Goal: Task Accomplishment & Management: Use online tool/utility

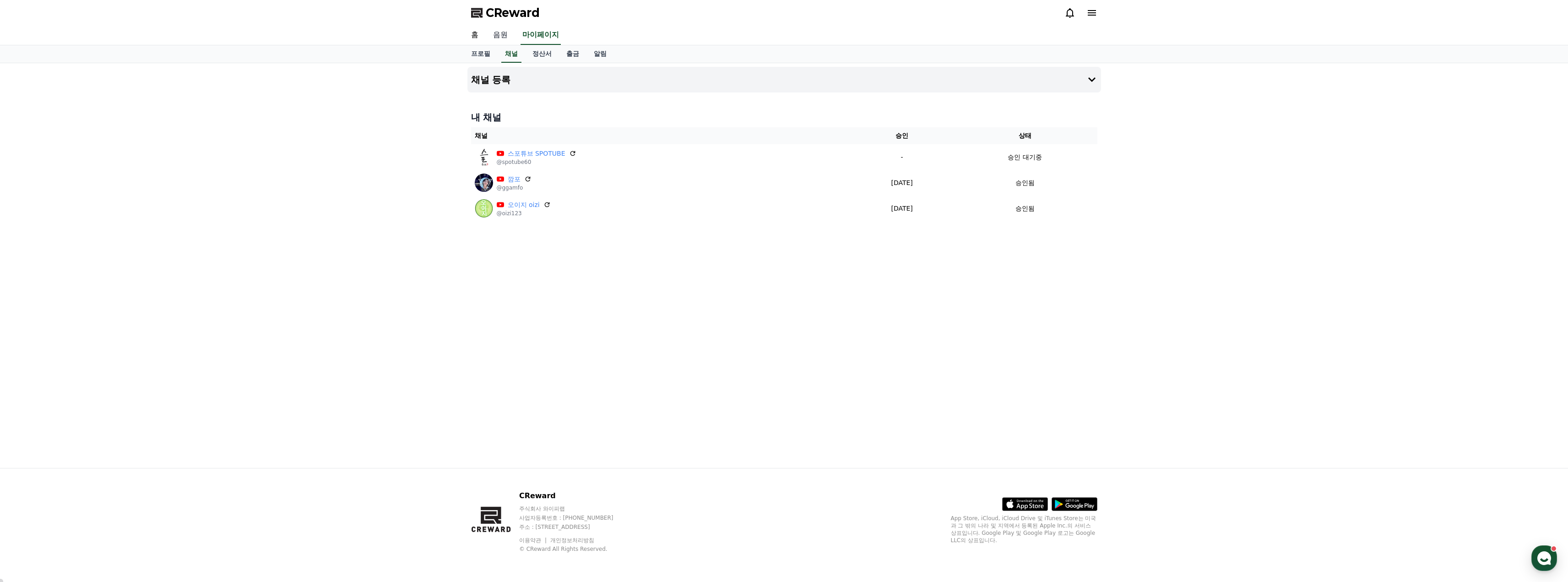
click at [503, 37] on link "음원" at bounding box center [500, 35] width 29 height 19
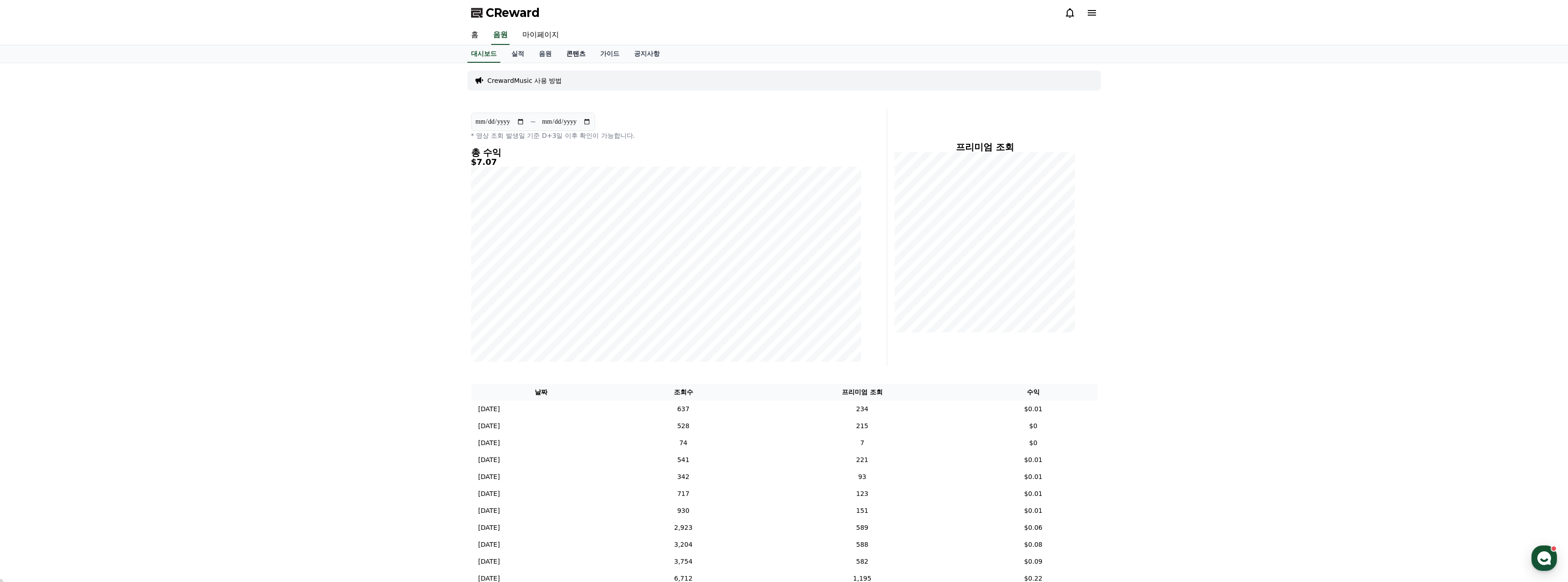
click at [575, 54] on link "콘텐츠" at bounding box center [576, 54] width 34 height 18
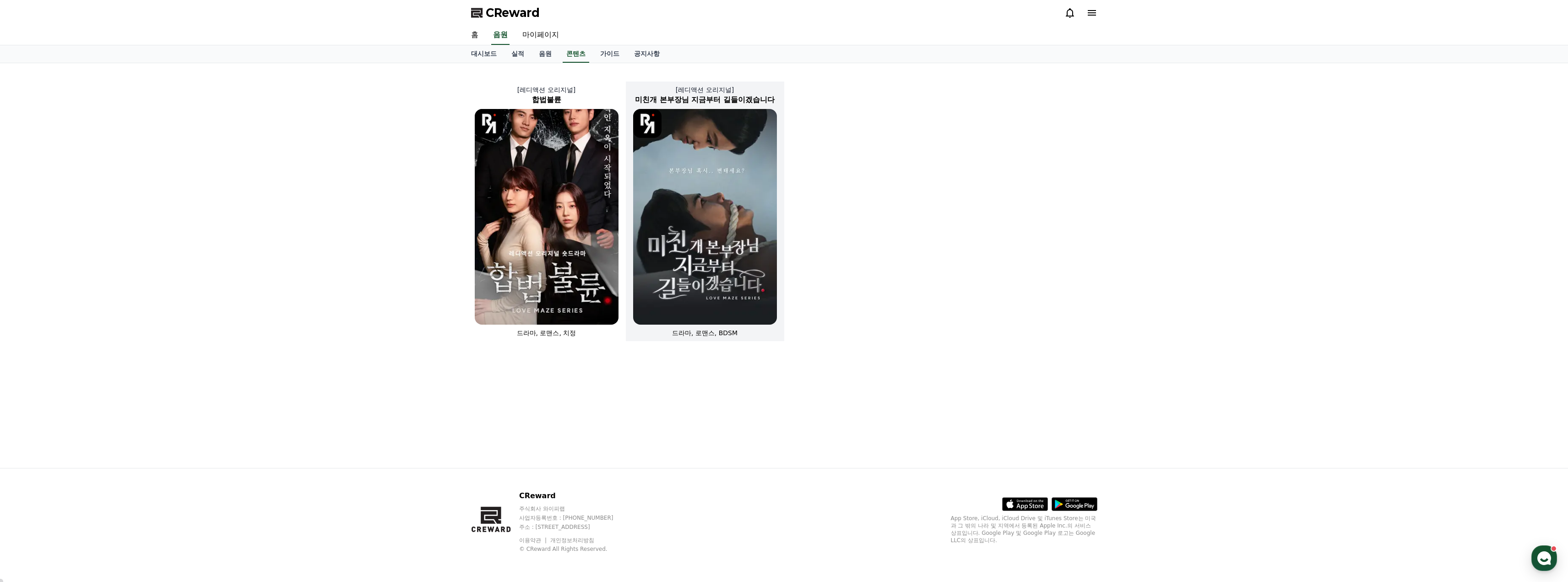
click at [707, 180] on img at bounding box center [705, 217] width 144 height 216
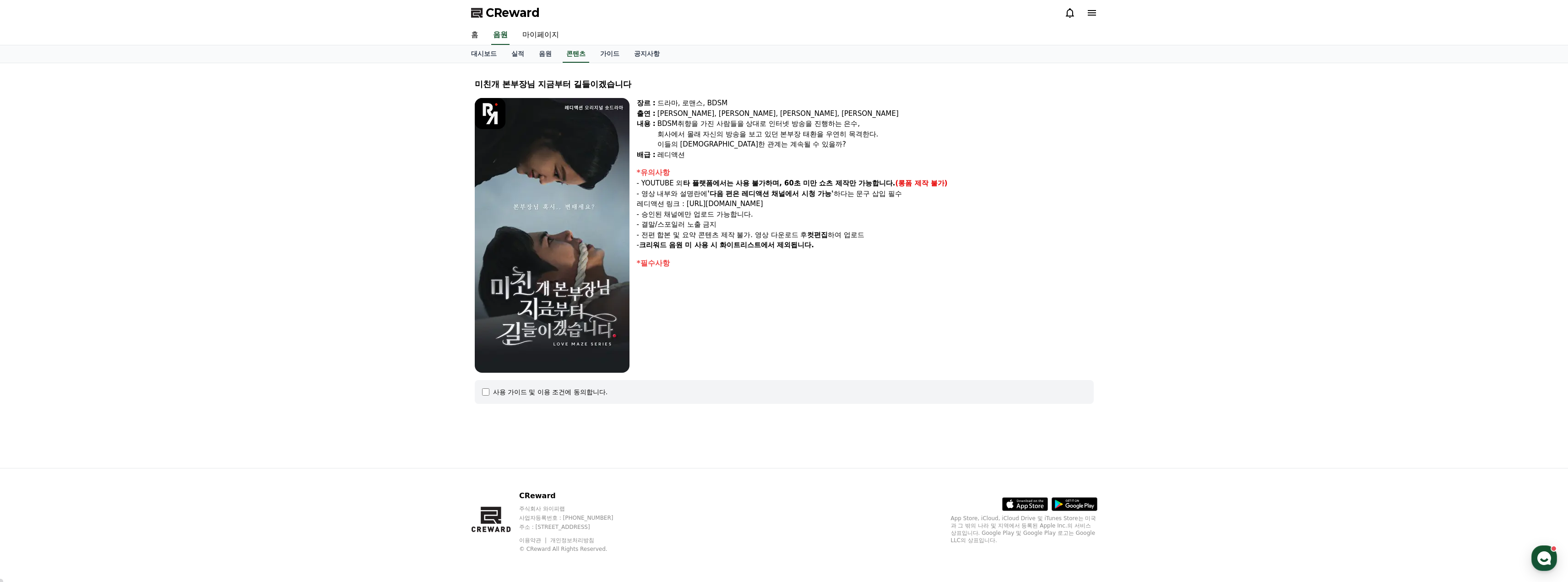
select select
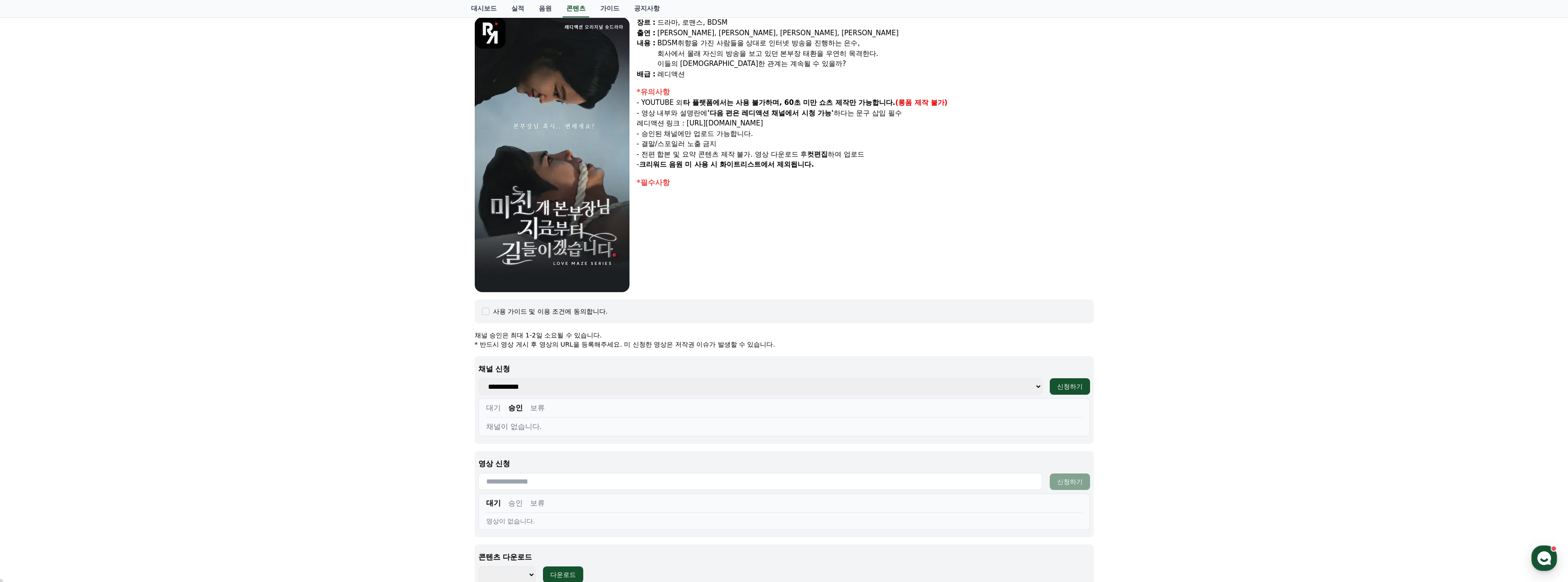
scroll to position [183, 0]
